Goal: Task Accomplishment & Management: Use online tool/utility

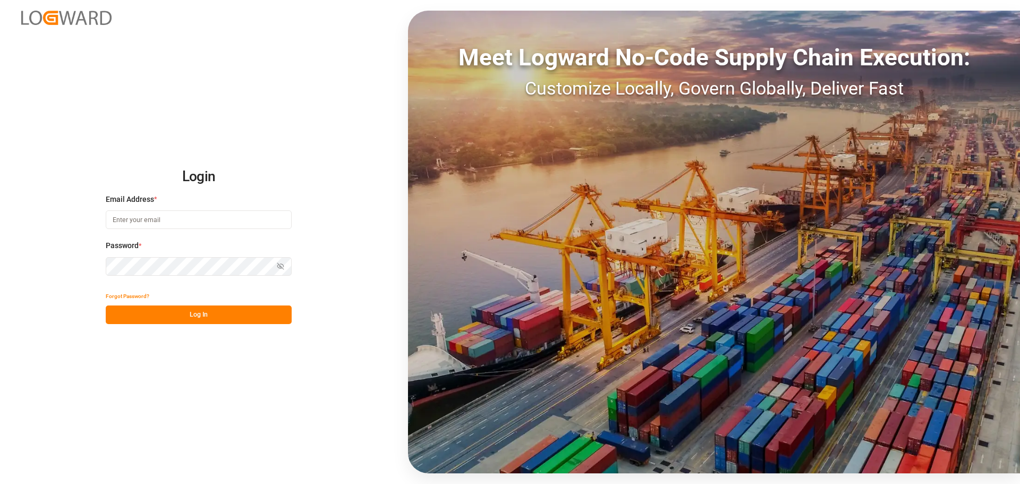
click at [0, 484] on div at bounding box center [0, 484] width 0 height 0
type input "[PERSON_NAME][EMAIL_ADDRESS][DOMAIN_NAME]"
click at [249, 323] on button "Log In" at bounding box center [199, 315] width 186 height 19
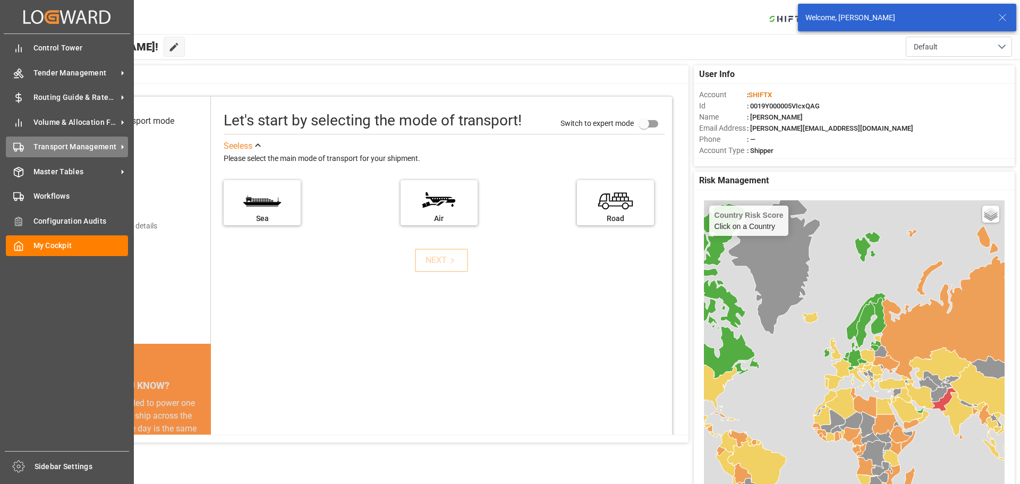
click at [93, 148] on span "Transport Management" at bounding box center [75, 146] width 84 height 11
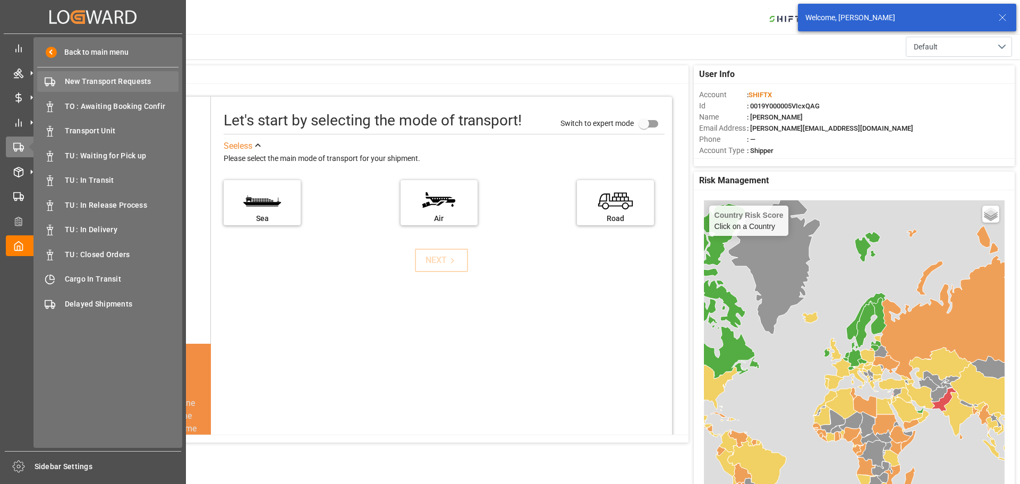
click at [120, 74] on div "New Transport Requests New Transport Requests" at bounding box center [107, 81] width 141 height 21
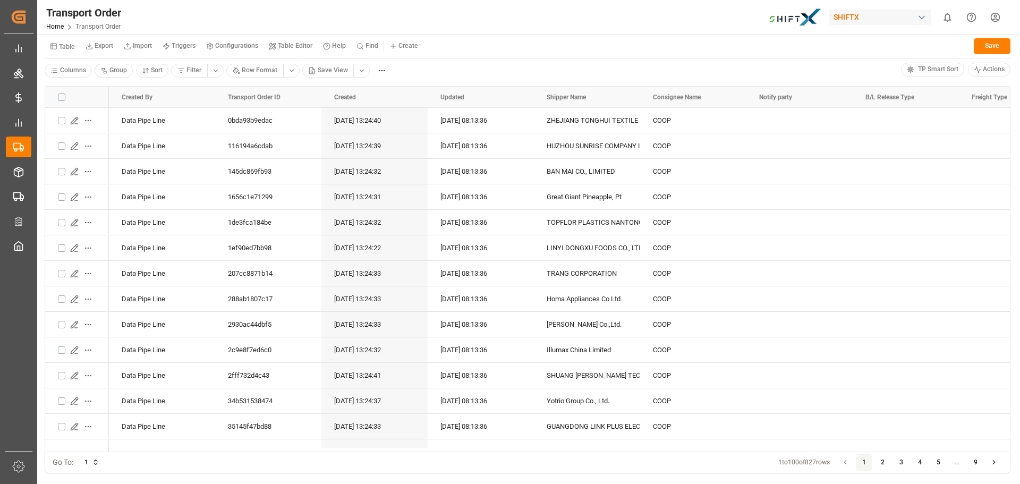
click at [473, 58] on div "Table Export Import Triggers Configurations Table Editor Help Find Create Save …" at bounding box center [527, 56] width 981 height 45
click at [402, 17] on div "Transport Order Home Transport Order SHIFTX 0 Notifications Only show unread Al…" at bounding box center [525, 17] width 990 height 34
click at [410, 13] on div "Transport Order Home Transport Order SHIFTX 0 Notifications Only show unread Al…" at bounding box center [525, 17] width 990 height 34
click at [411, 65] on div "Columns Group Sort Filter Row Format Save View" at bounding box center [473, 71] width 857 height 16
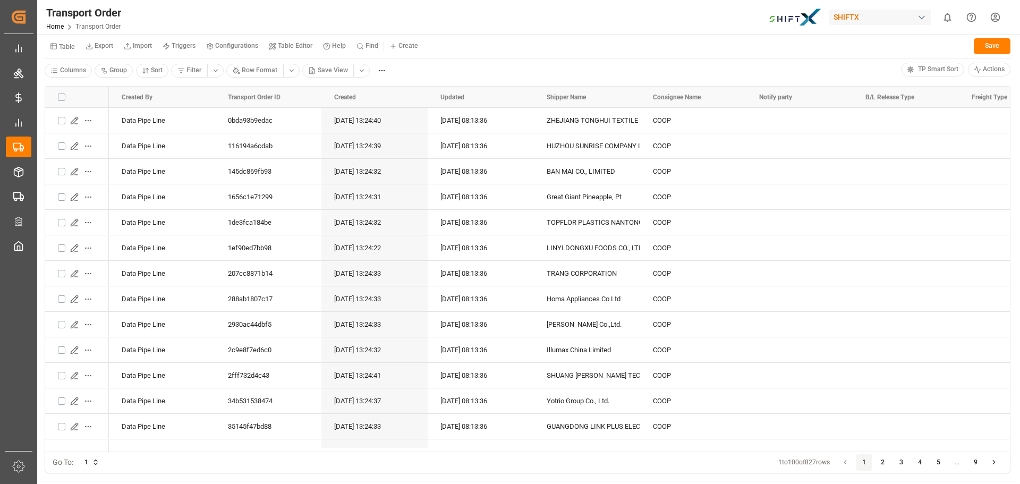
click at [423, 75] on div "Columns Group Sort Filter Row Format Save View" at bounding box center [473, 71] width 857 height 16
click at [426, 85] on div "Drag here to set row groups Drag here to set column labels Created By Transport…" at bounding box center [527, 280] width 981 height 402
click at [427, 85] on div "Drag here to set row groups Drag here to set column labels Created By Transport…" at bounding box center [527, 280] width 981 height 402
click at [427, 80] on div "Drag here to set row groups Drag here to set column labels Created By Transport…" at bounding box center [527, 280] width 981 height 402
click at [431, 38] on div "Table Export Import Triggers Configurations Table Editor Help Find Create Save" at bounding box center [528, 48] width 966 height 22
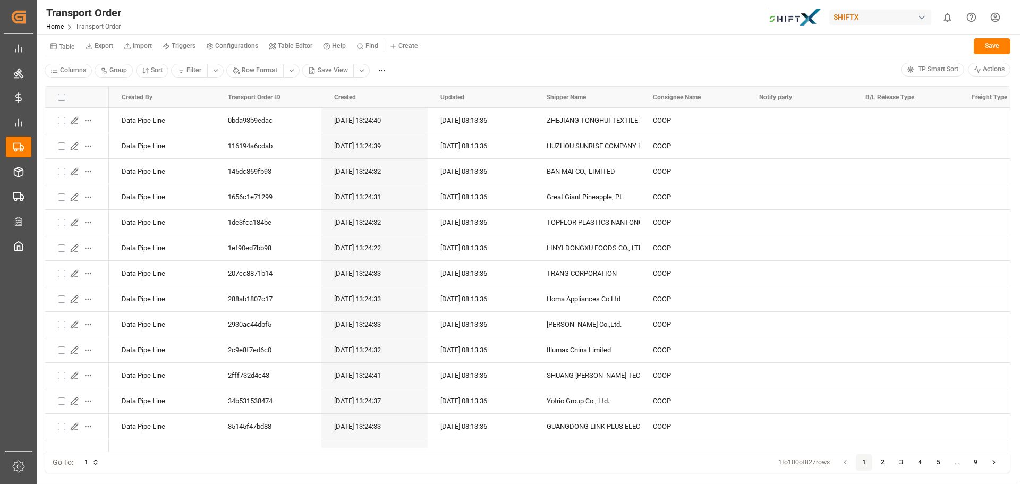
click at [463, 44] on div "Table Export Import Triggers Configurations Table Editor Help Find Create Save" at bounding box center [528, 48] width 966 height 22
click at [320, 13] on div "Transport Order Home Transport Order SHIFTX 0 Notifications Only show unread Al…" at bounding box center [525, 17] width 990 height 34
click at [584, 18] on div "Transport Order Home Transport Order SHIFTX 0 Notifications Only show unread Al…" at bounding box center [525, 17] width 990 height 34
click at [446, 23] on div "Transport Order Home Transport Order SHIFTX 0 Notifications Only show unread Al…" at bounding box center [525, 17] width 990 height 34
click at [469, 40] on div "Table Export Import Triggers Configurations Table Editor Help Find Create Save" at bounding box center [528, 48] width 966 height 22
